Goal: Task Accomplishment & Management: Use online tool/utility

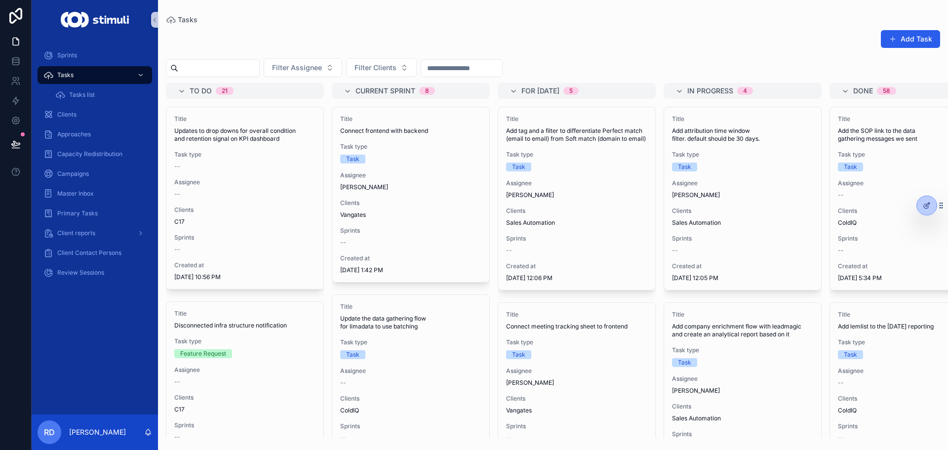
click at [426, 34] on div "Add Task" at bounding box center [553, 41] width 774 height 23
click at [397, 66] on span "Filter Clients" at bounding box center [376, 68] width 42 height 10
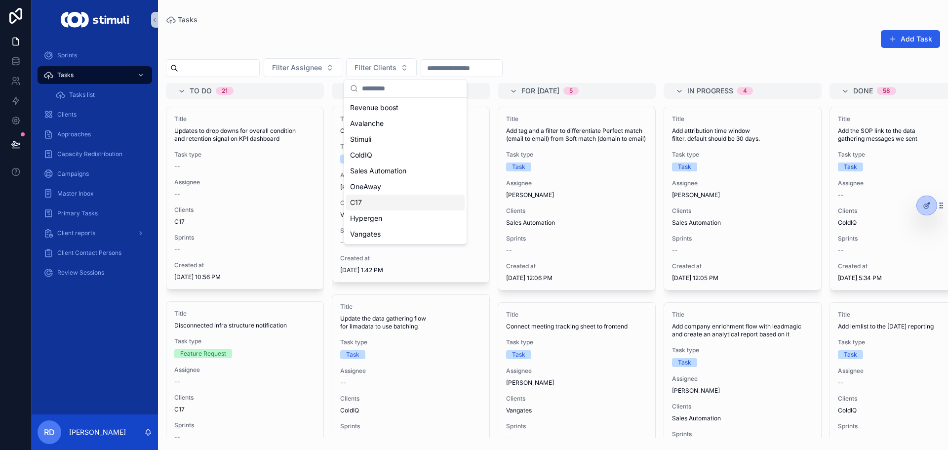
click at [380, 205] on div "C17" at bounding box center [405, 203] width 119 height 16
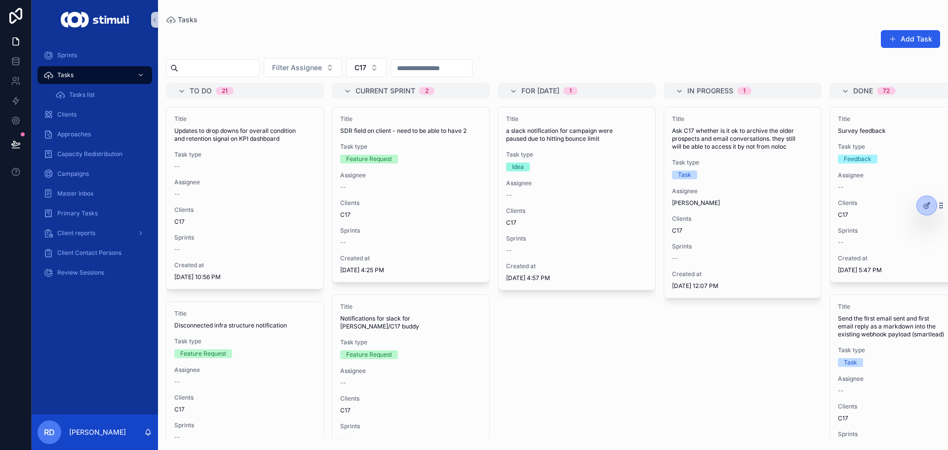
click at [509, 14] on div "Tasks Add Task Filter Assignee C17 To do 21 Title Updates to drop downs for ove…" at bounding box center [553, 219] width 790 height 438
click at [568, 13] on div "Tasks Add Task Filter Assignee C17 To do 21 Title Updates to drop downs for ove…" at bounding box center [553, 219] width 790 height 438
